Goal: Book appointment/travel/reservation

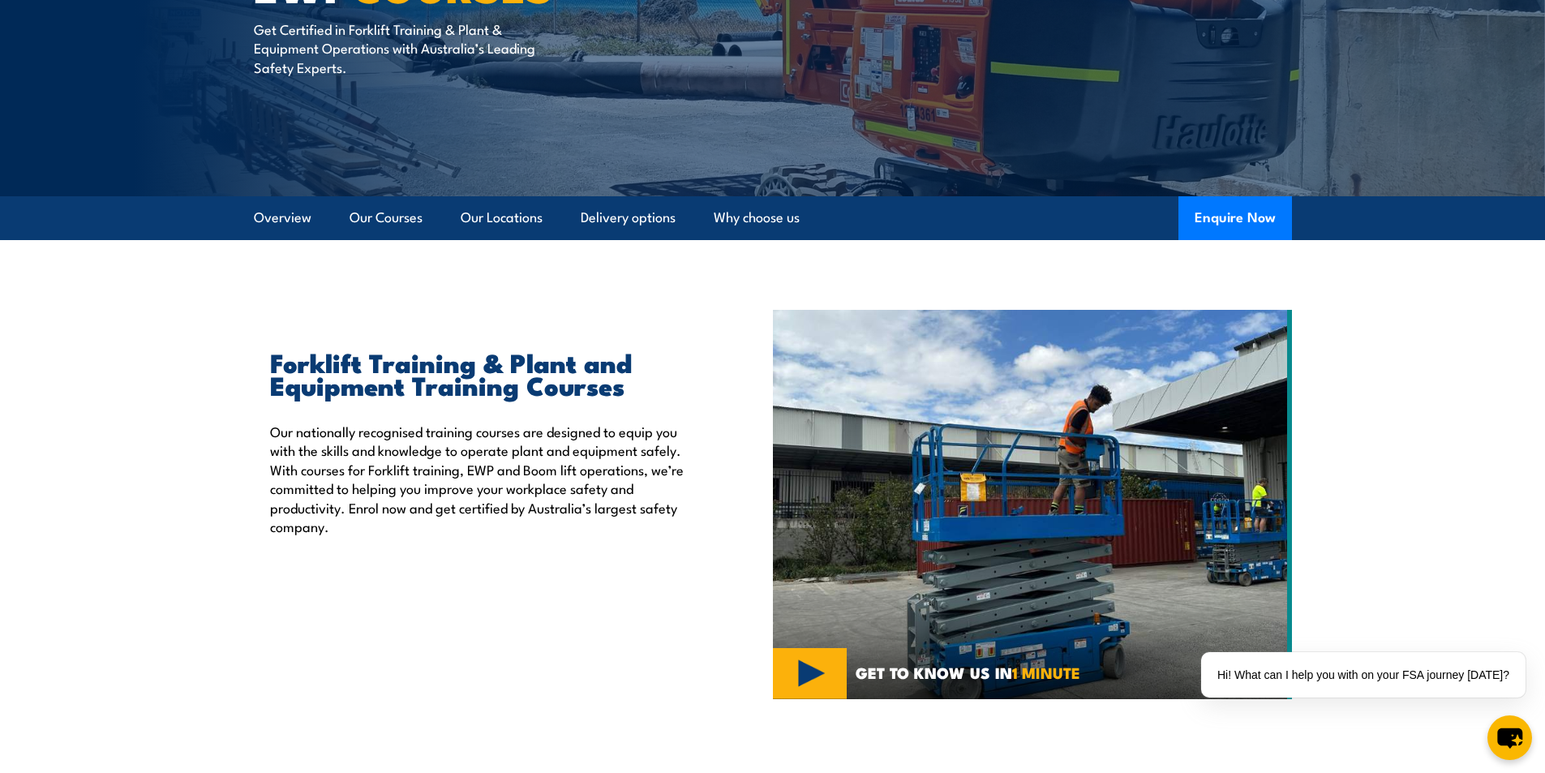
scroll to position [162, 0]
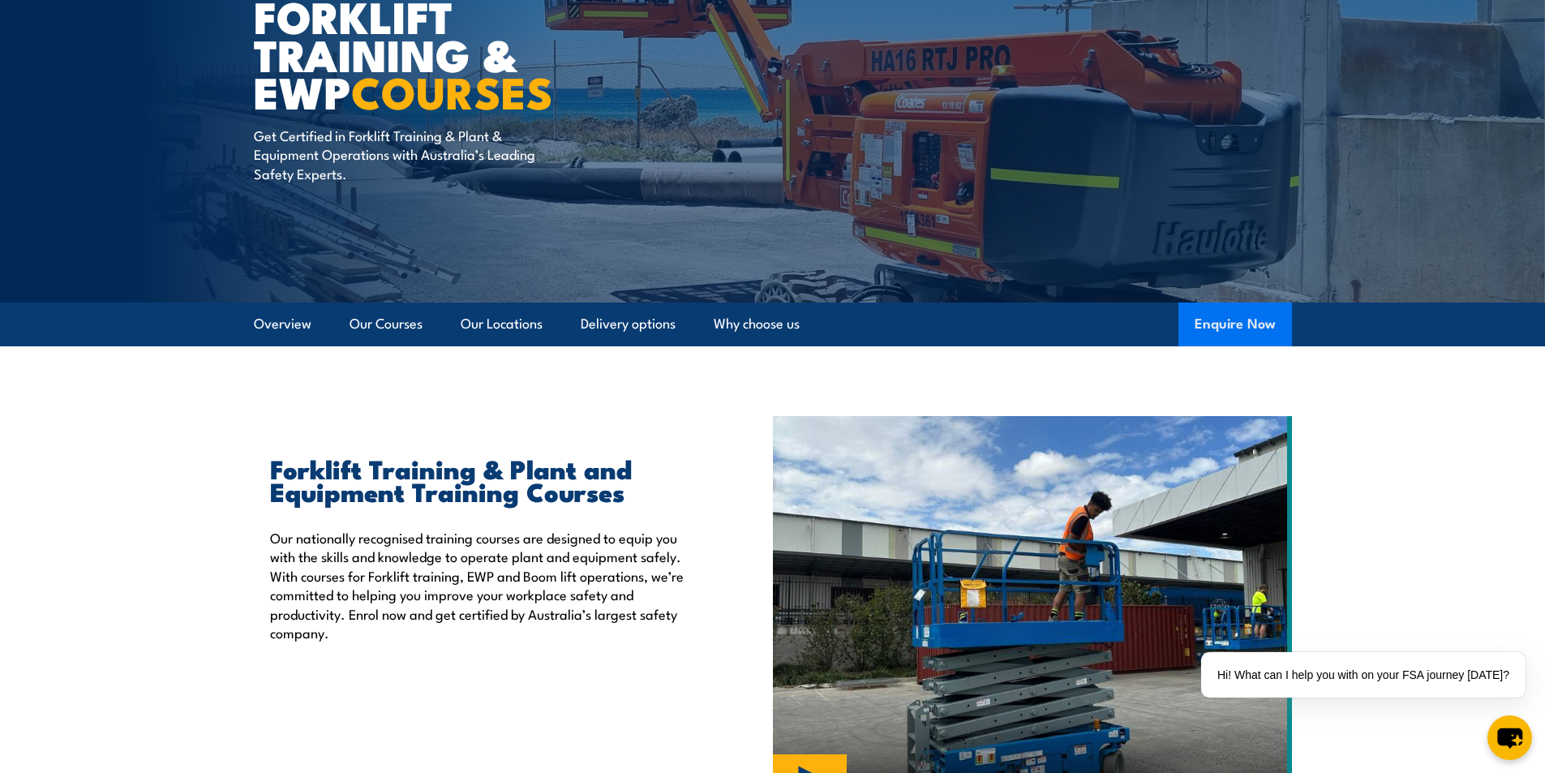
click at [1220, 327] on button "Enquire Now" at bounding box center [1235, 325] width 114 height 44
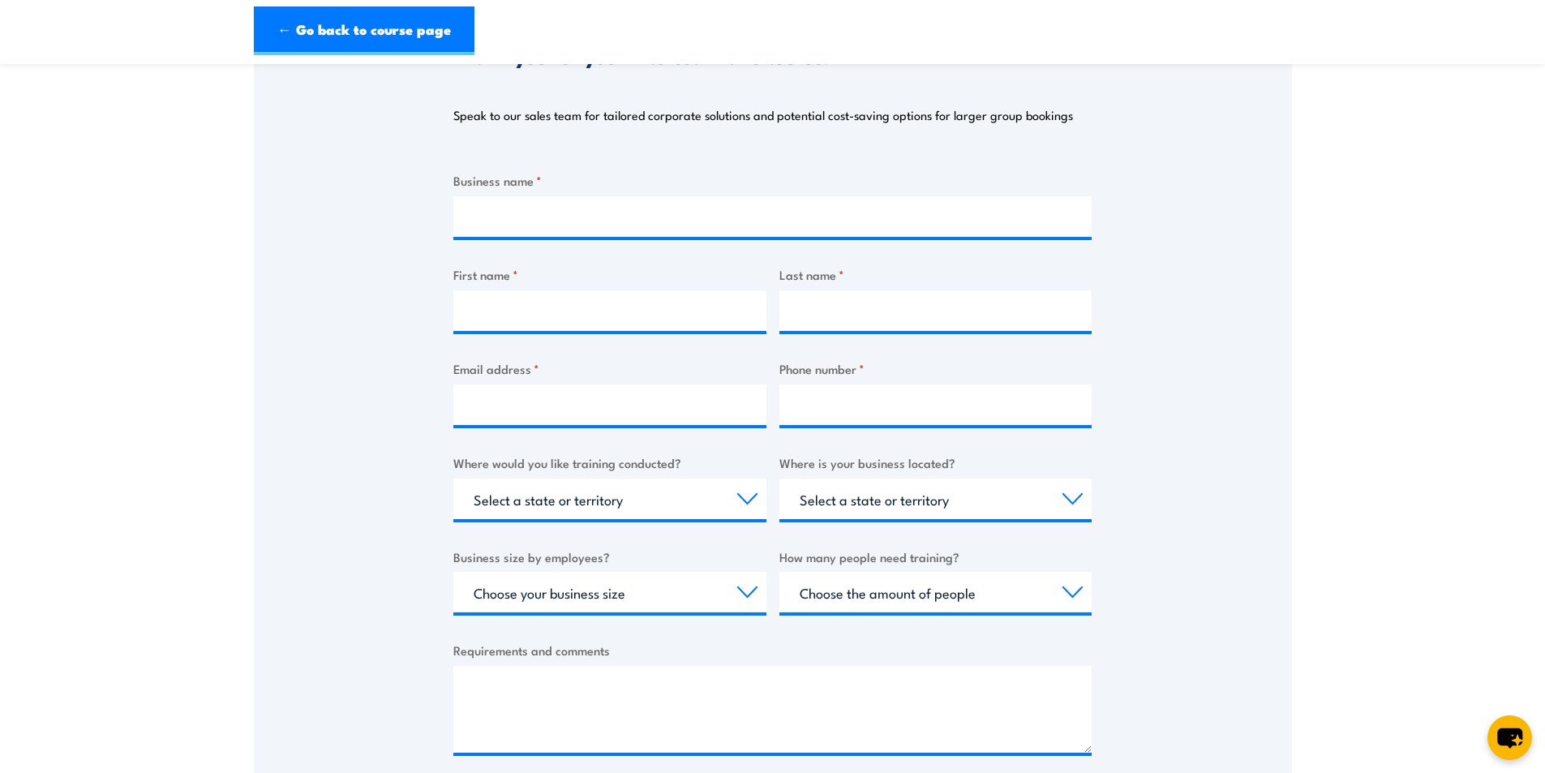
scroll to position [243, 0]
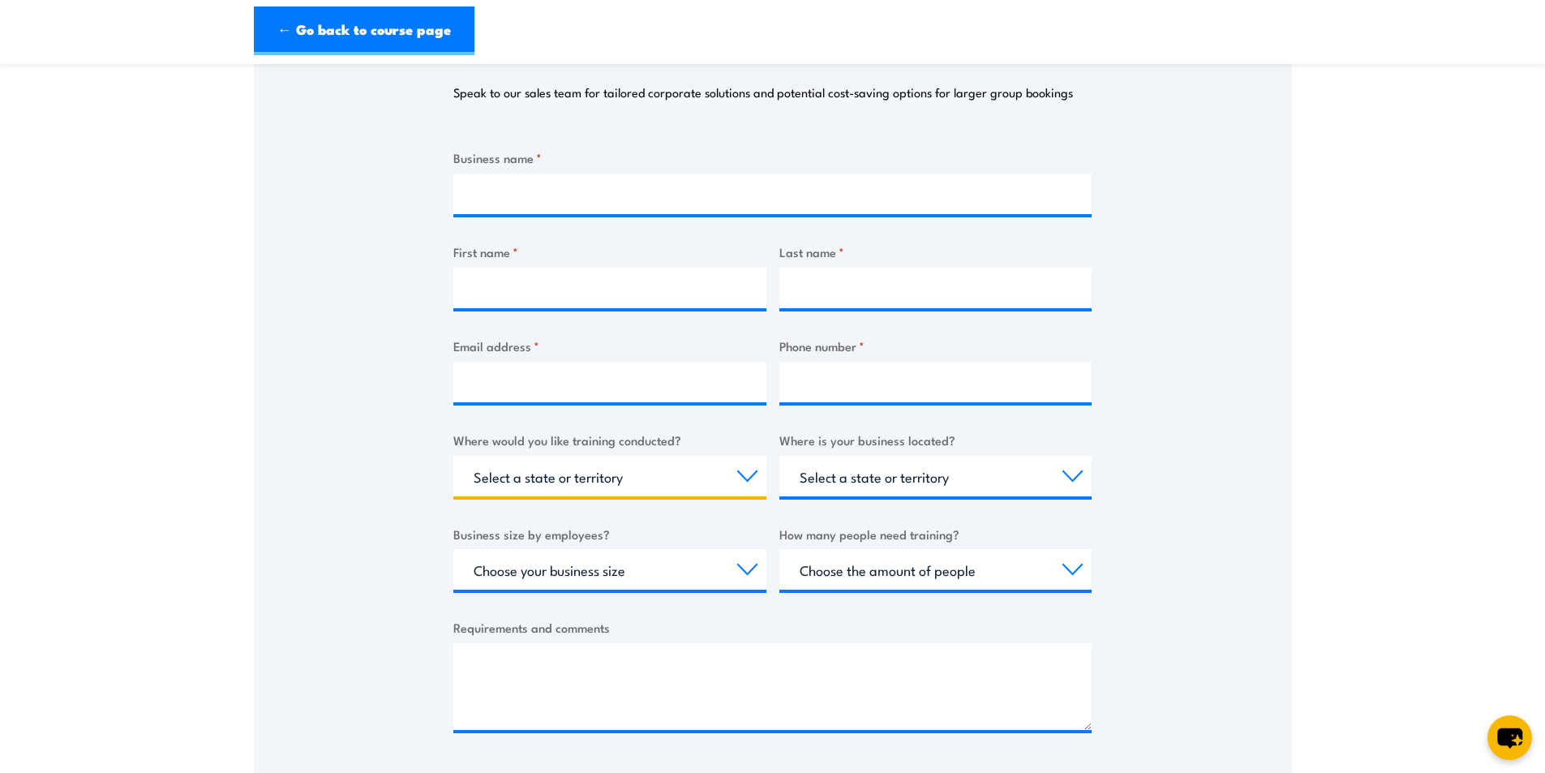
click at [676, 470] on select "Select a state or territory Nationally - multiple locations [GEOGRAPHIC_DATA] […" at bounding box center [609, 476] width 313 height 41
select select "WA"
click at [453, 456] on select "Select a state or territory Nationally - multiple locations [GEOGRAPHIC_DATA] […" at bounding box center [609, 476] width 313 height 41
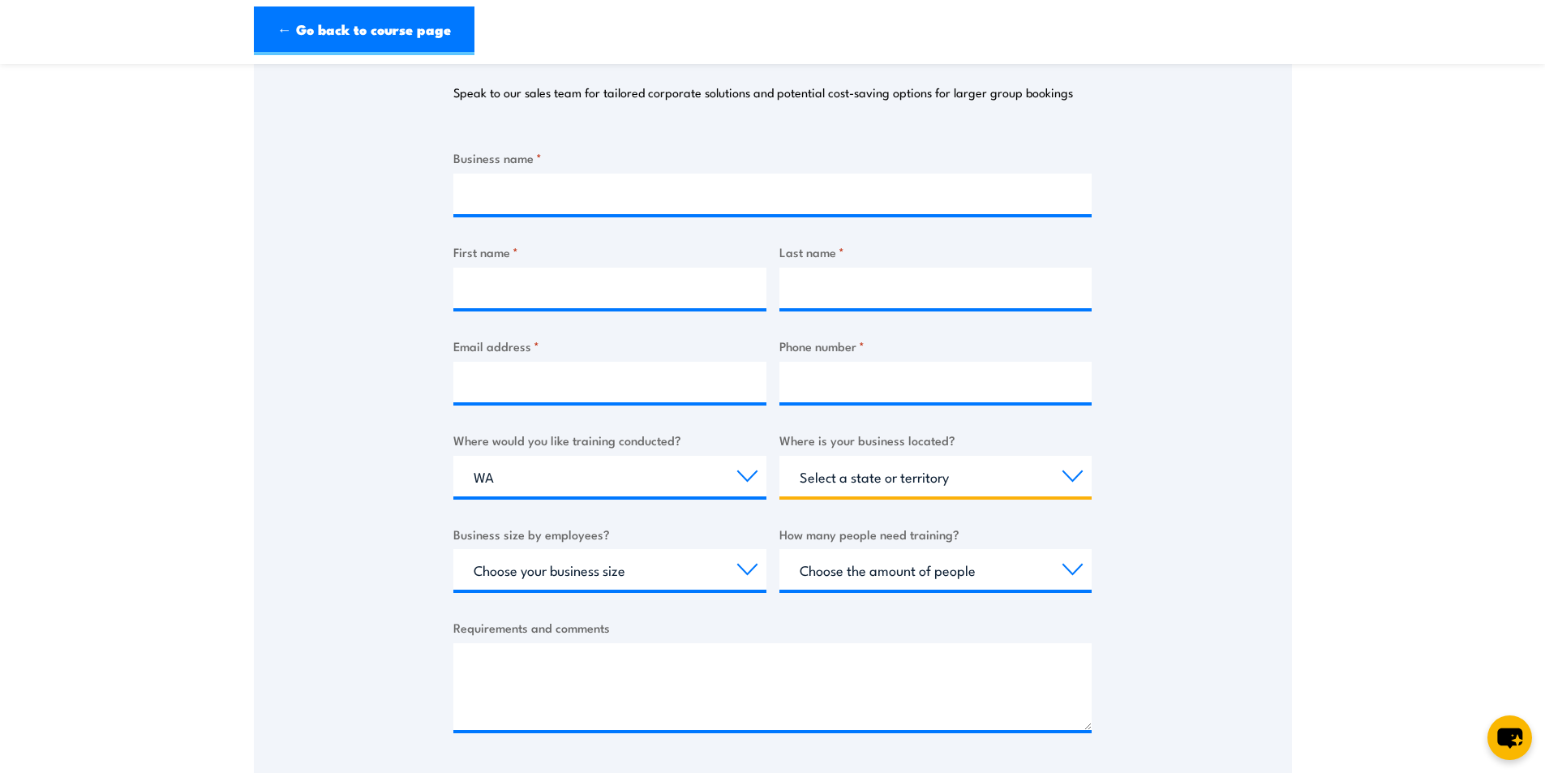
drag, startPoint x: 903, startPoint y: 478, endPoint x: 899, endPoint y: 486, distance: 9.5
click at [903, 478] on select "Select a state or territory QLD NSW VIC SA ACT WA TAS NT" at bounding box center [935, 476] width 313 height 41
select select "WA"
click at [779, 456] on select "Select a state or territory QLD NSW VIC SA ACT WA TAS NT" at bounding box center [935, 476] width 313 height 41
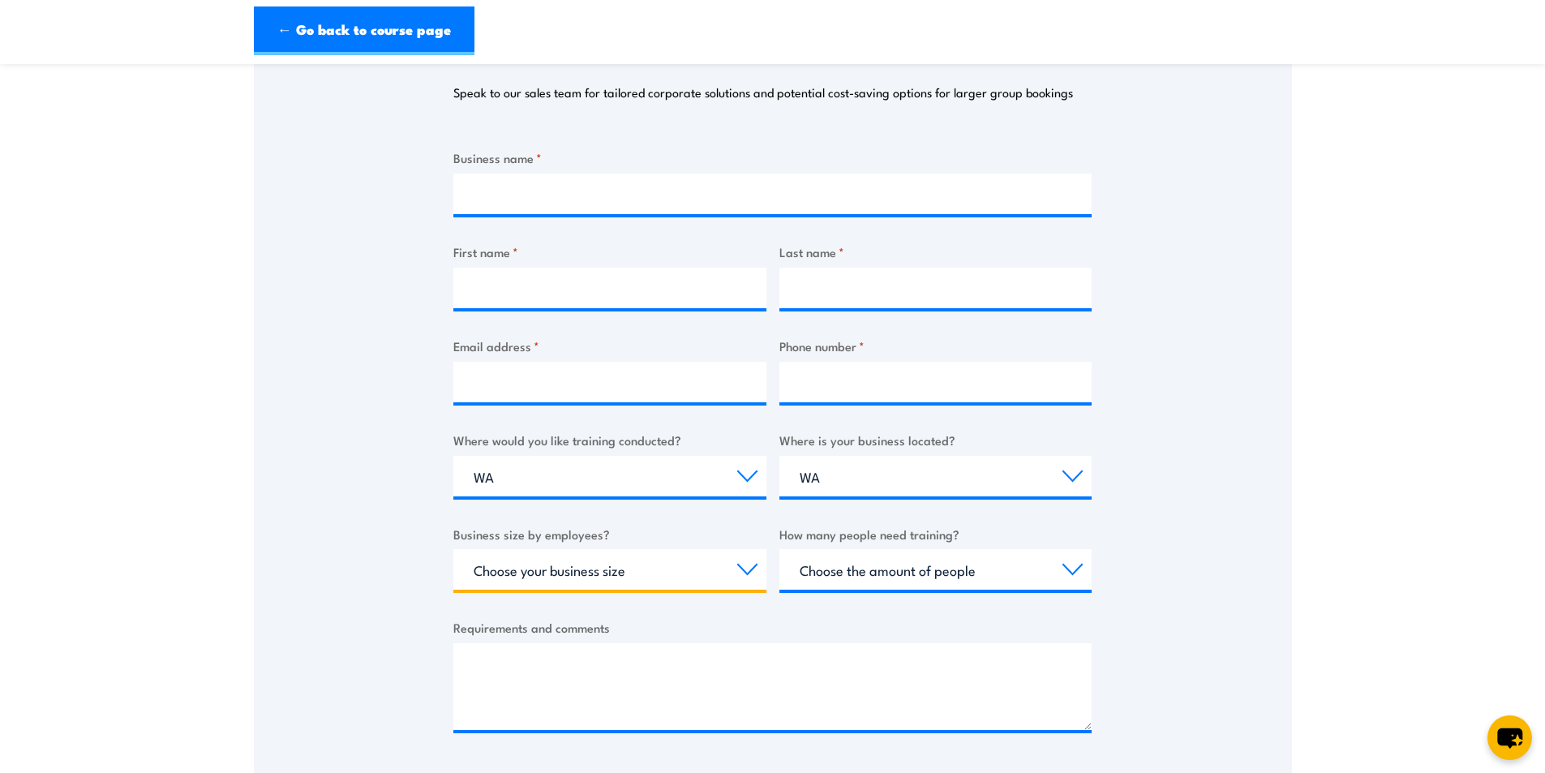
click at [606, 573] on select "Choose your business size 1 to 19 20 to 199 200+" at bounding box center [609, 569] width 313 height 41
select select "20 to 199"
click at [453, 549] on select "Choose your business size 1 to 19 20 to 199 200+" at bounding box center [609, 569] width 313 height 41
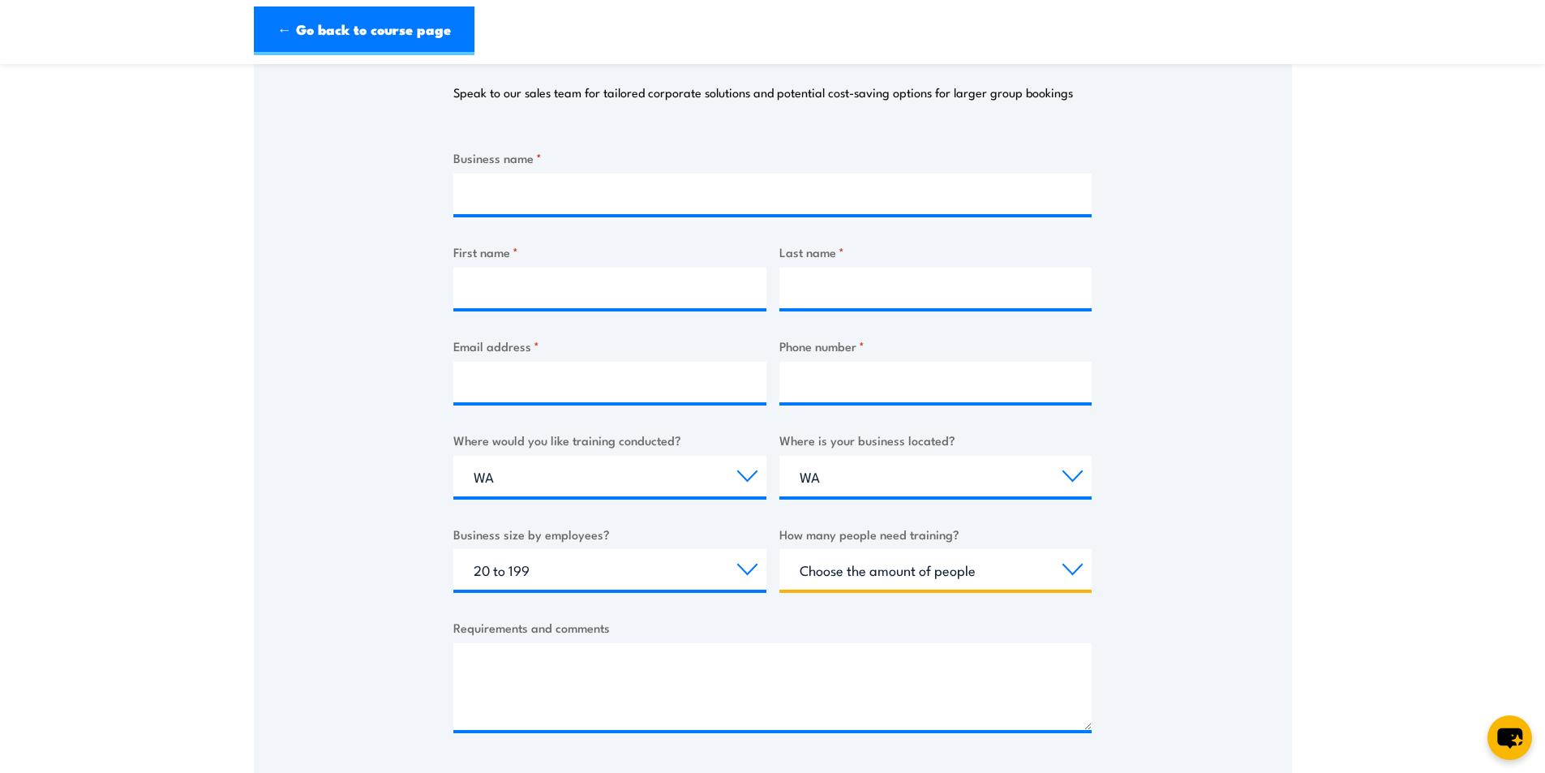
click at [955, 572] on select "Choose the amount of people 1 to 4 5 to 19 20+" at bounding box center [935, 569] width 313 height 41
select select "1 to 4"
click at [779, 549] on select "Choose the amount of people 1 to 4 5 to 19 20+" at bounding box center [935, 569] width 313 height 41
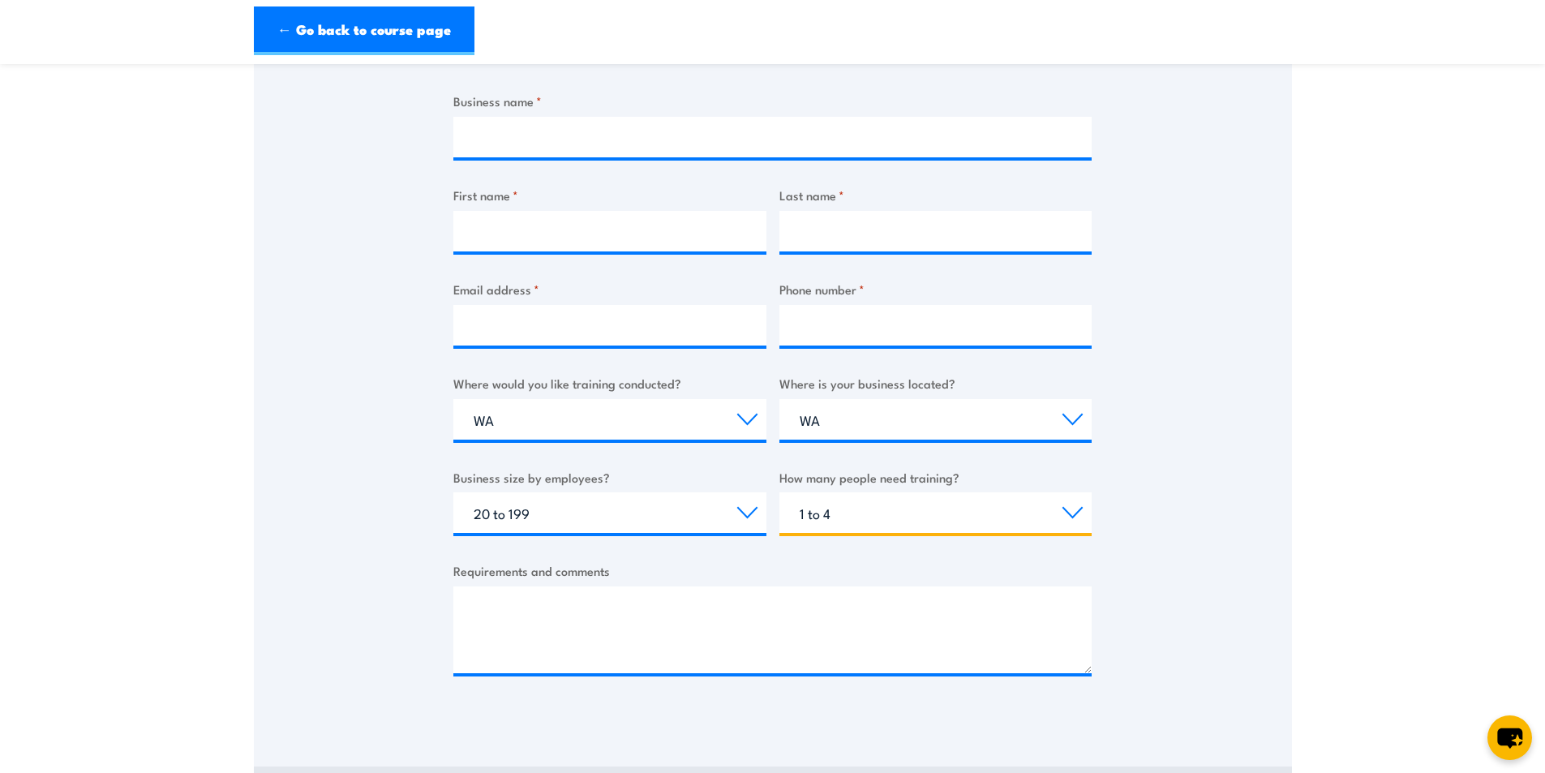
scroll to position [406, 0]
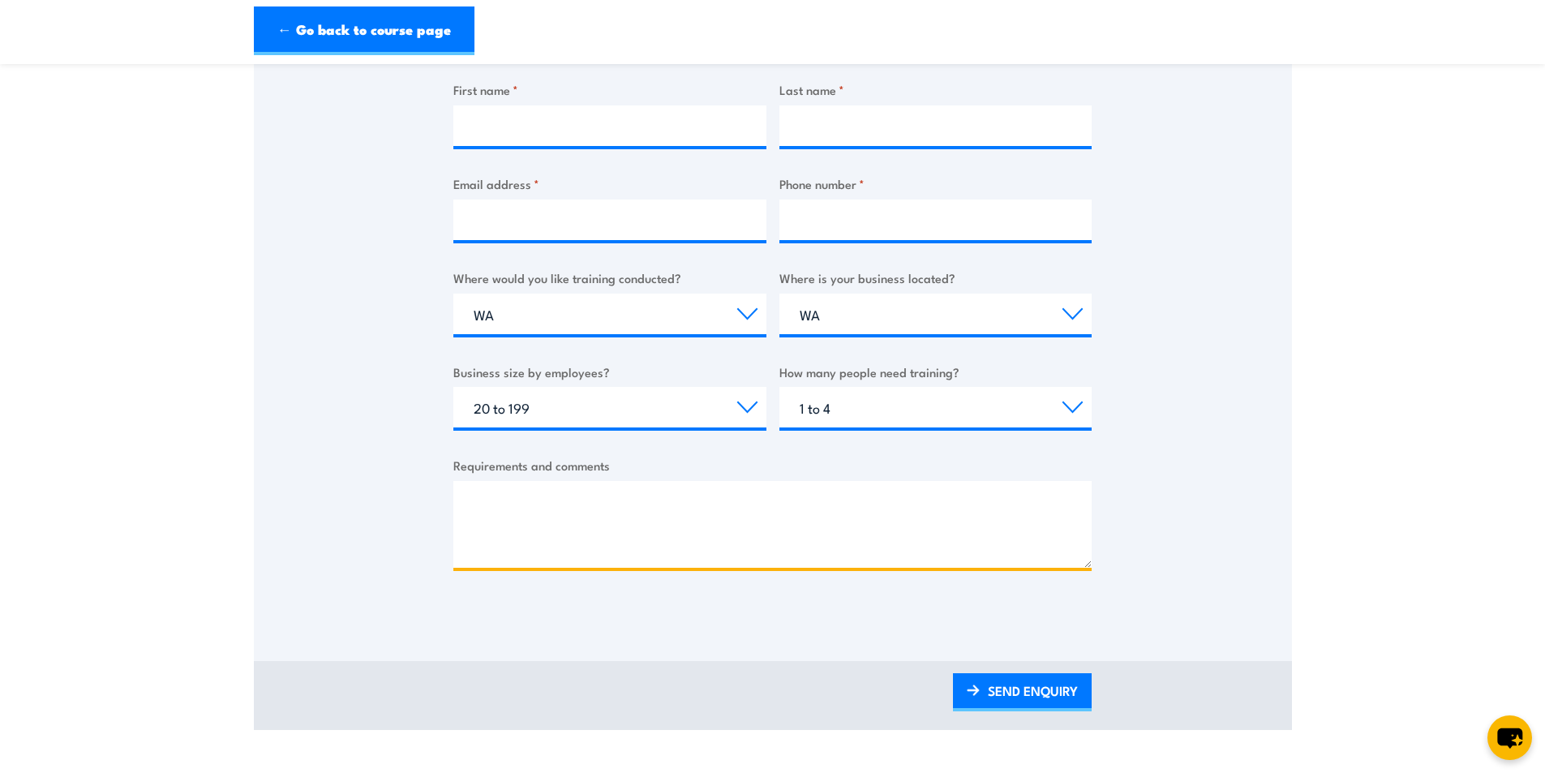
click at [521, 509] on textarea "Requirements and comments" at bounding box center [772, 524] width 638 height 87
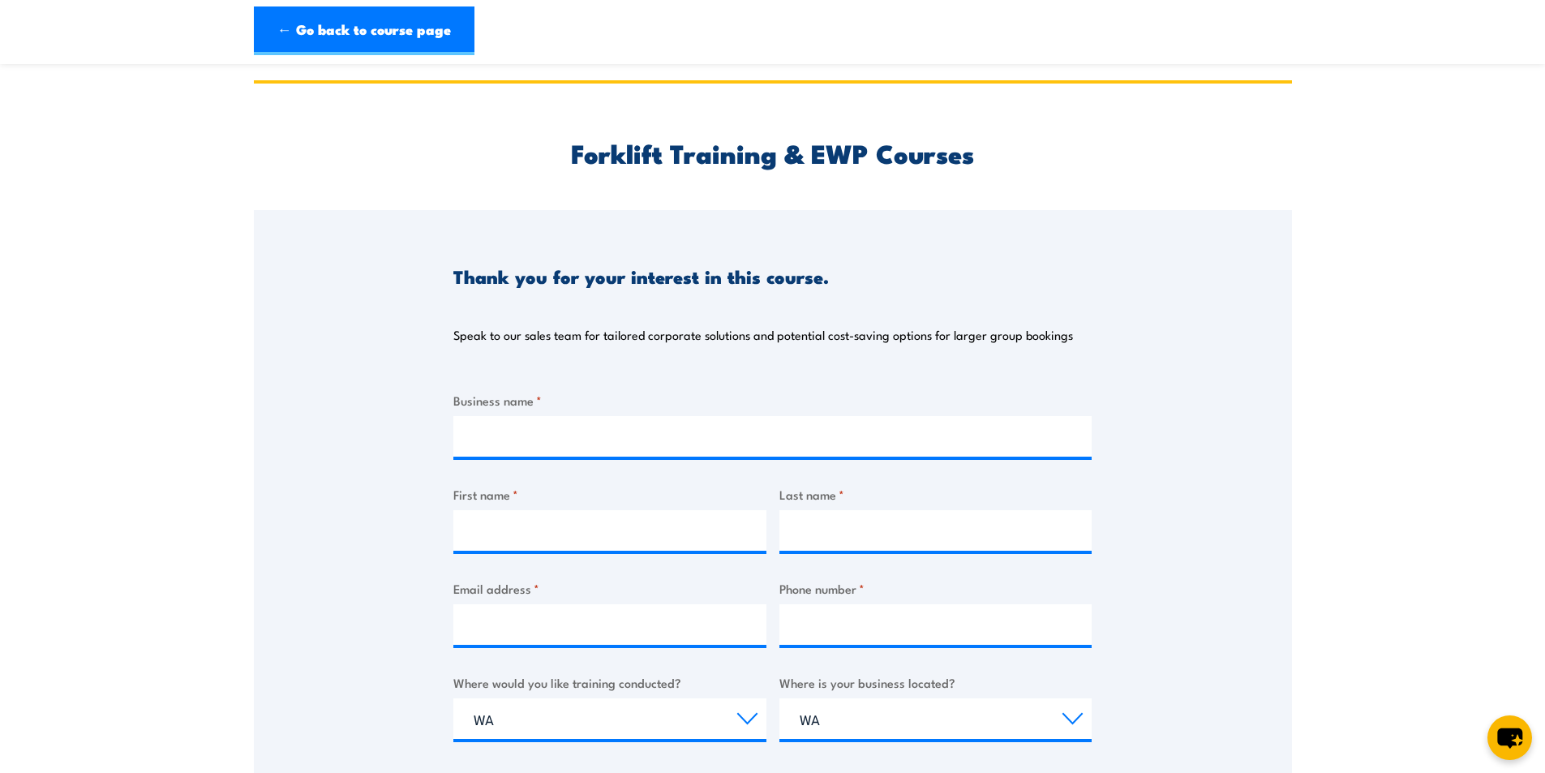
scroll to position [0, 0]
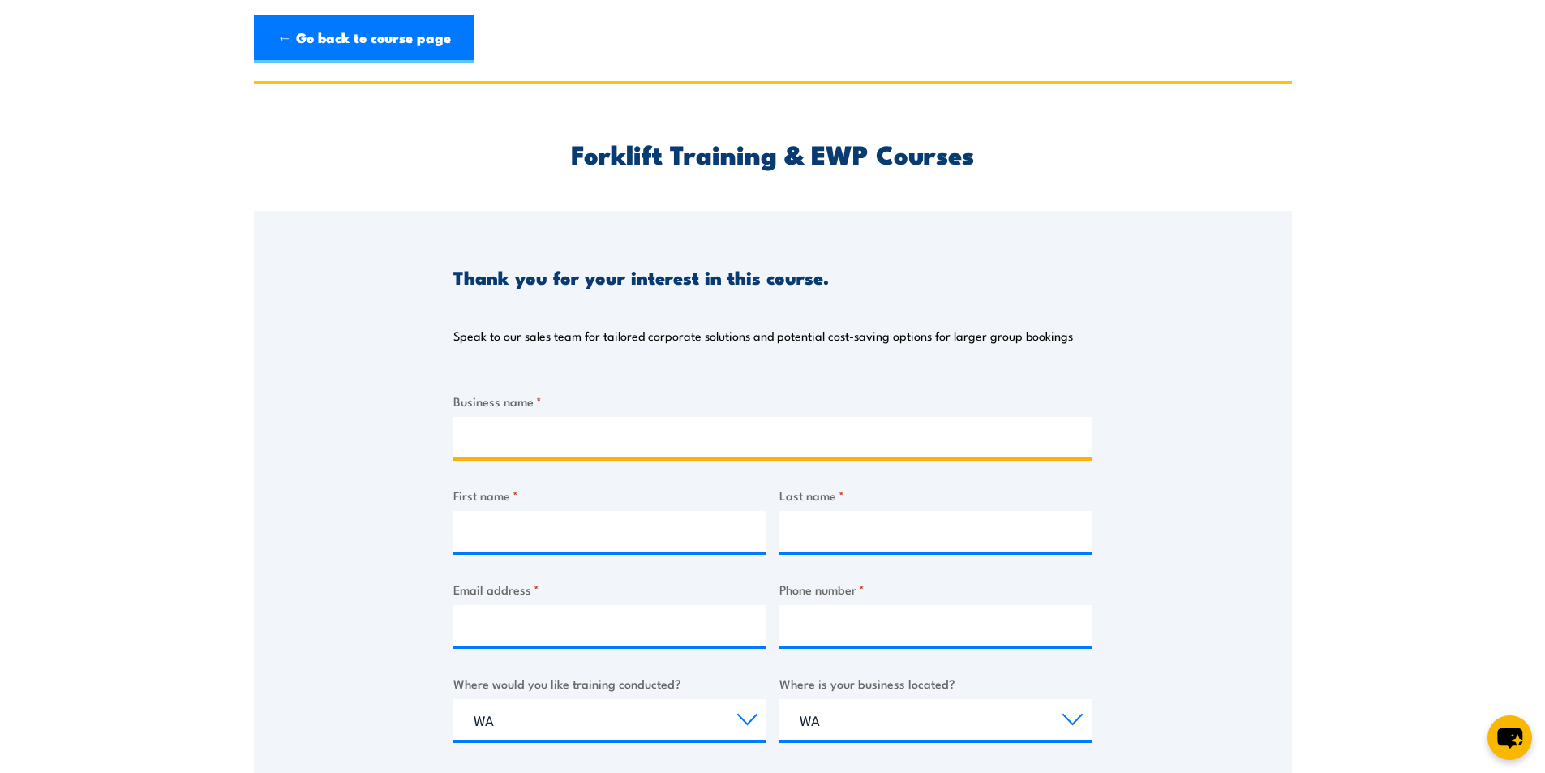
click at [504, 441] on input "Business name *" at bounding box center [772, 437] width 638 height 41
type input "Nepean Building & infrastructure"
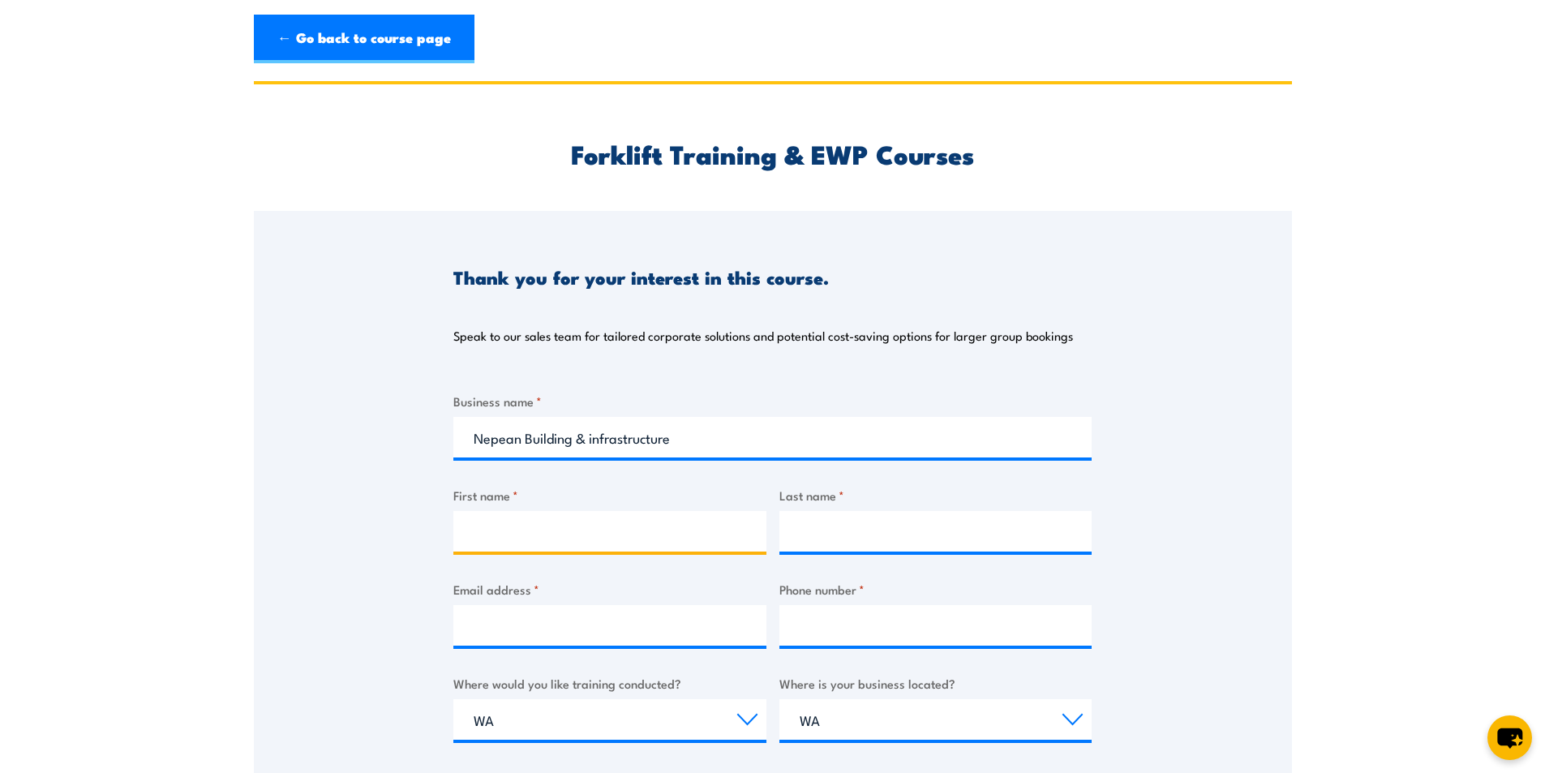
type input "Taimur"
type input "Wajid"
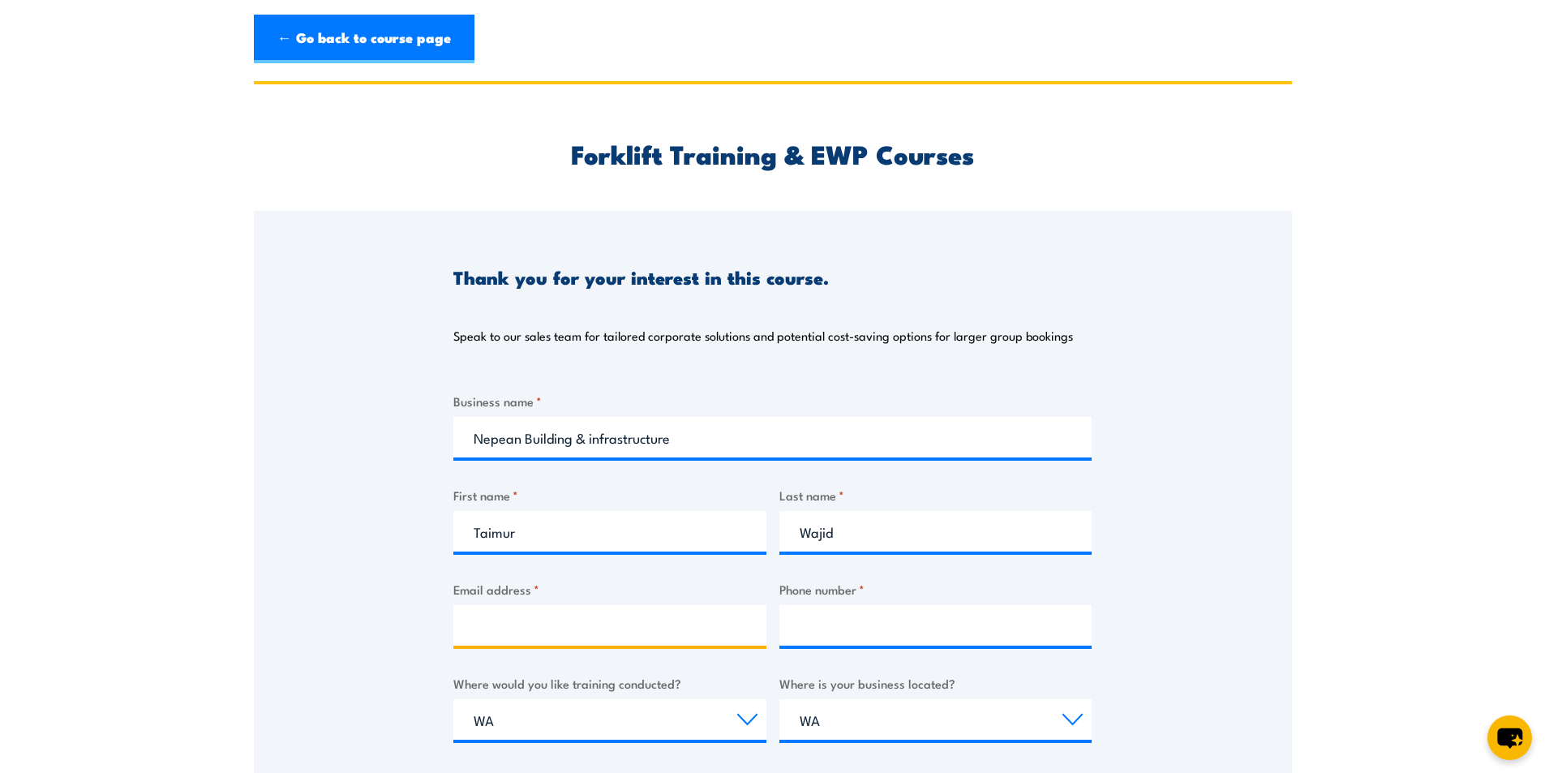
type input "taimur.wajid@nepean.com"
type input "0409484521"
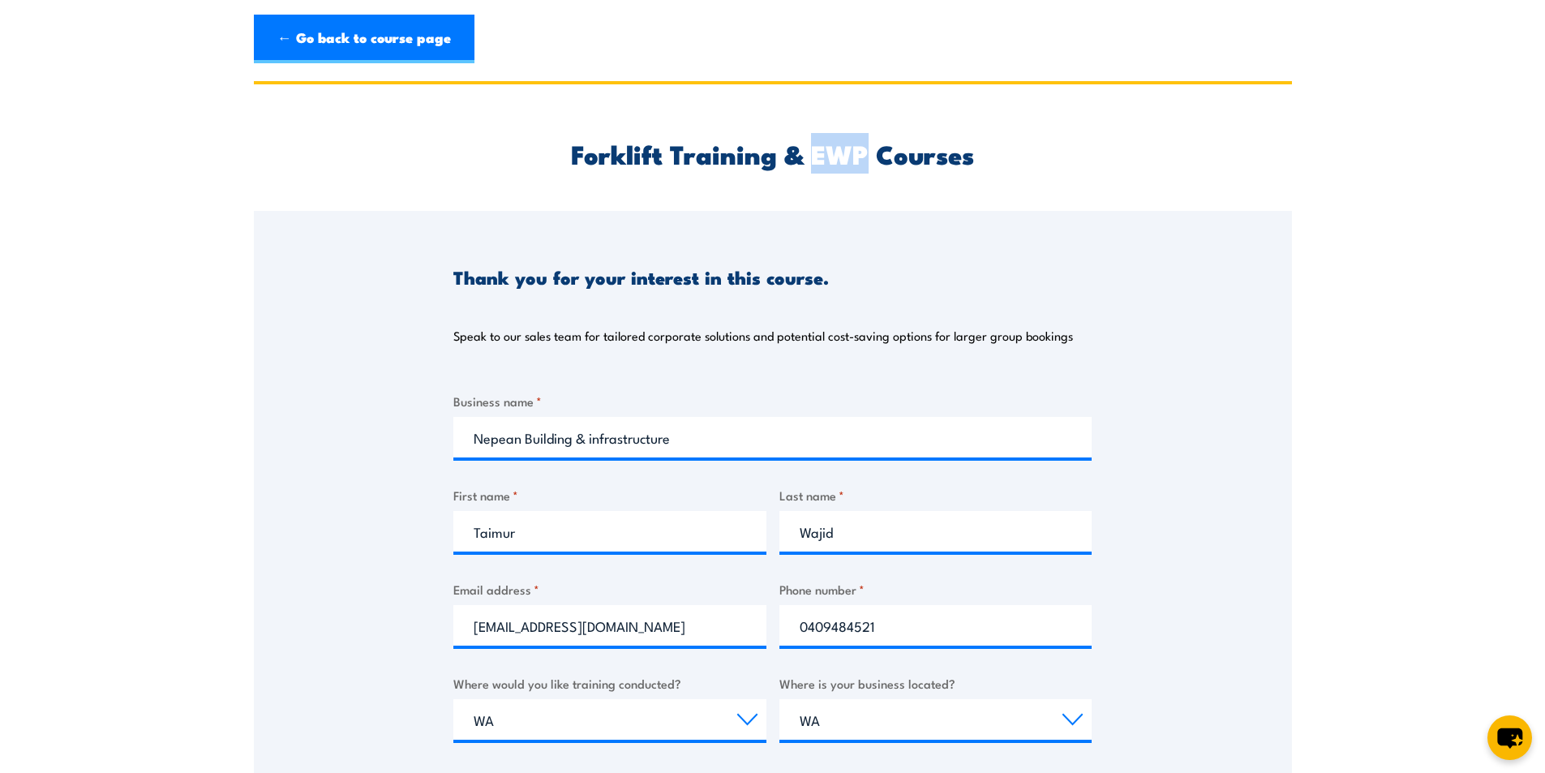
drag, startPoint x: 807, startPoint y: 154, endPoint x: 865, endPoint y: 155, distance: 58.4
click at [865, 155] on h2 "Forklift Training & EWP Courses" at bounding box center [772, 153] width 638 height 23
copy h2 "EWP"
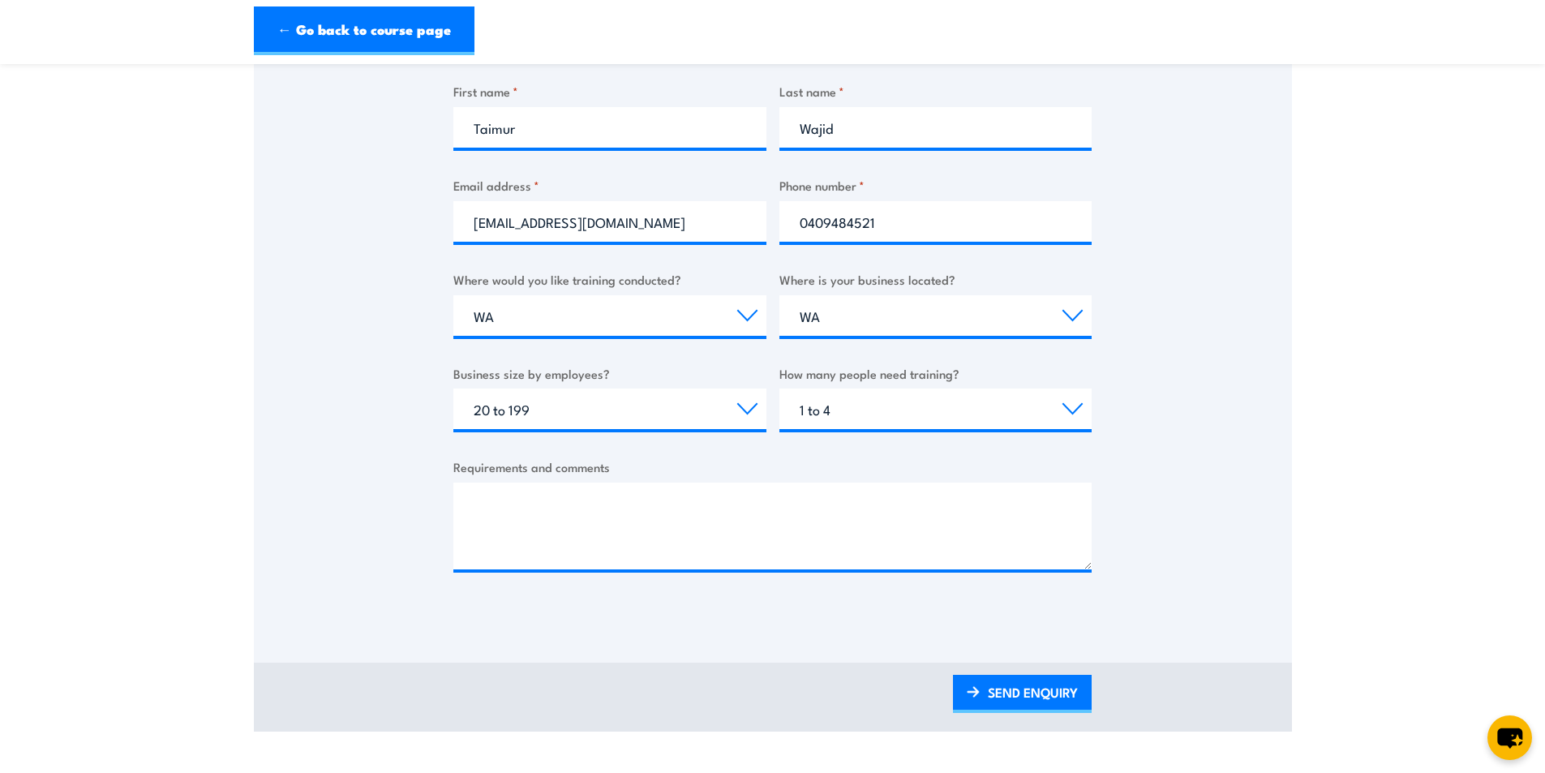
scroll to position [406, 0]
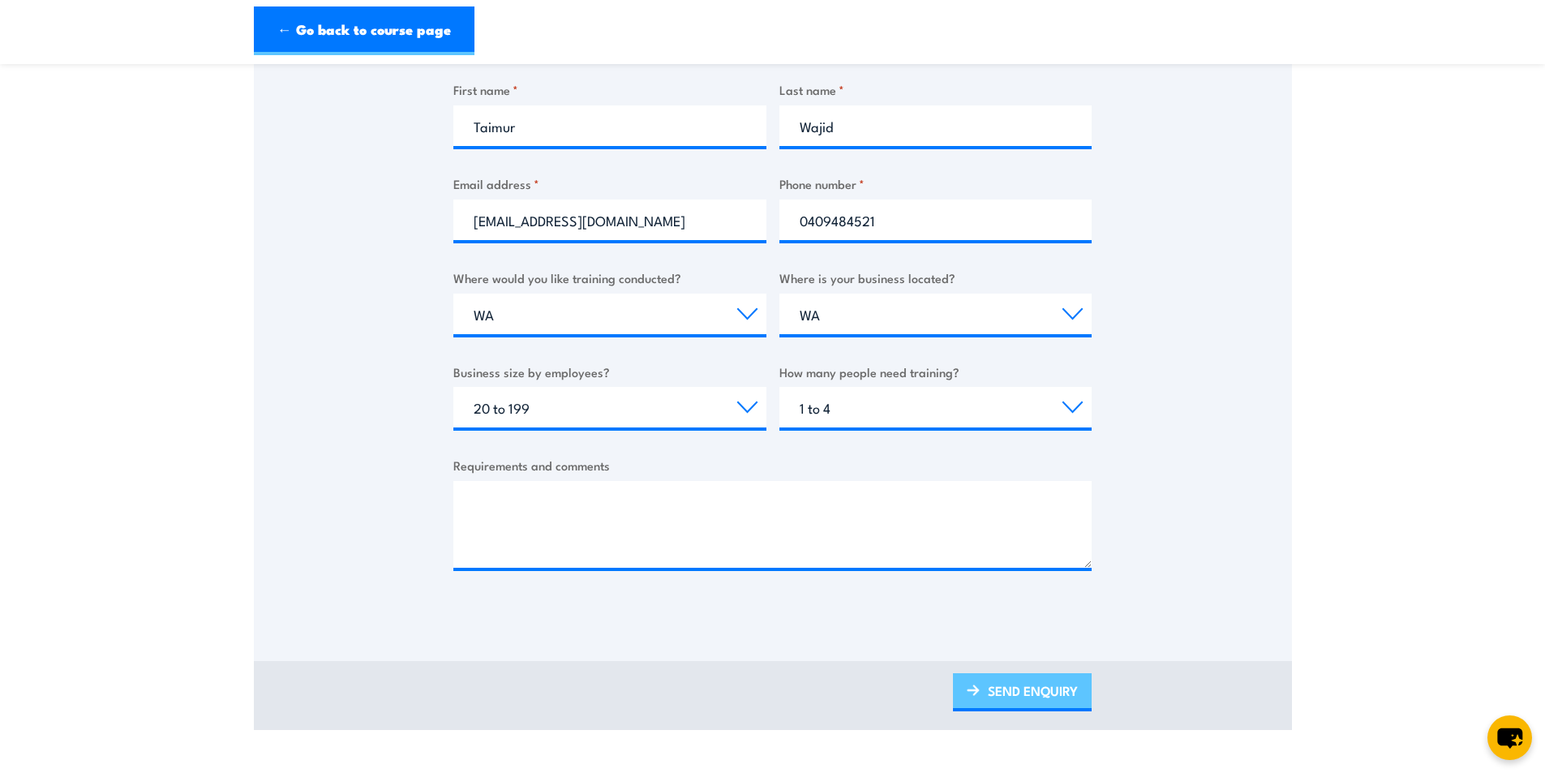
click at [981, 693] on link "SEND ENQUIRY" at bounding box center [1022, 692] width 139 height 38
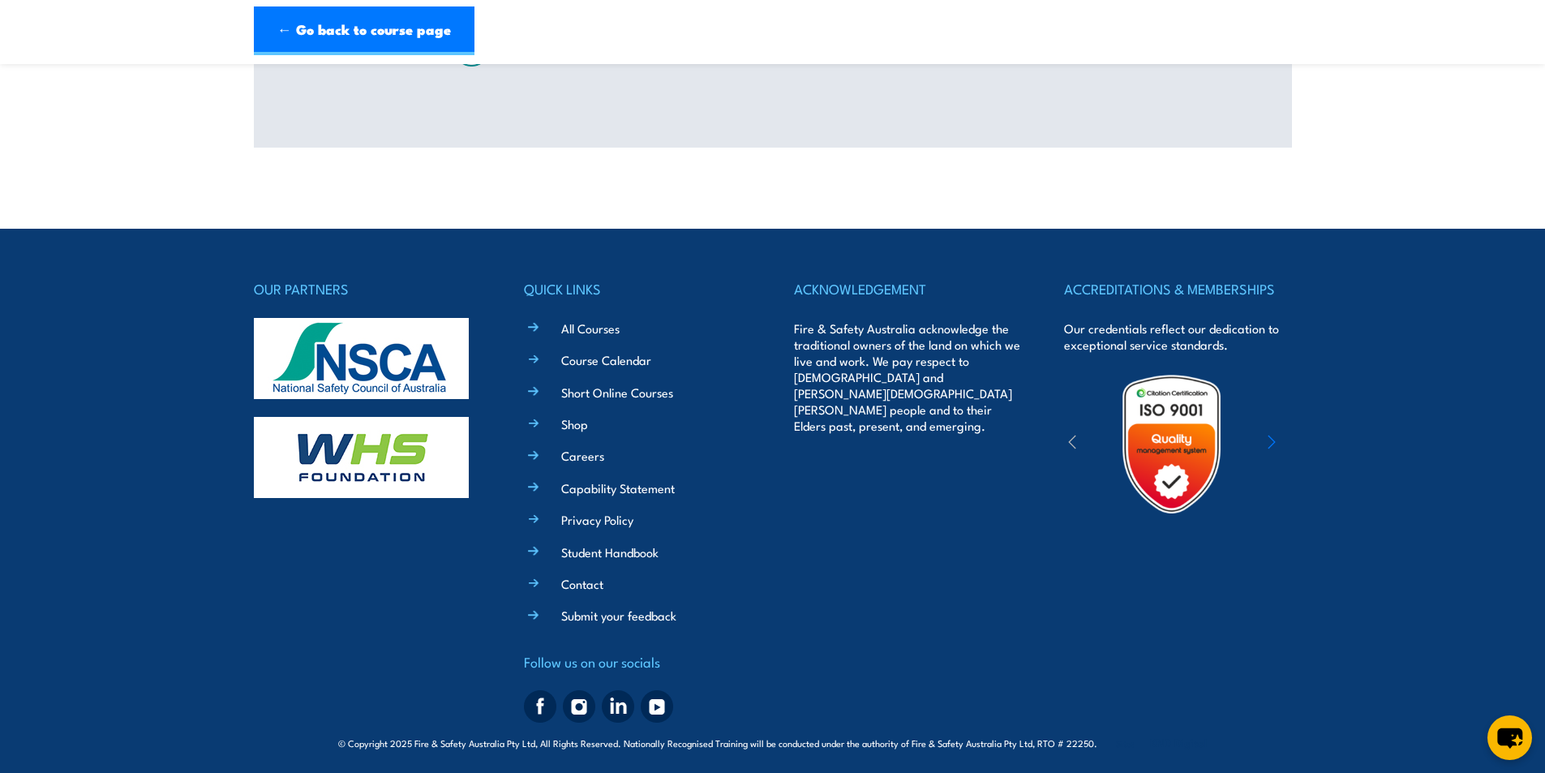
scroll to position [0, 0]
click at [380, 34] on link "← Go back to course page" at bounding box center [364, 30] width 221 height 49
